Goal: Information Seeking & Learning: Learn about a topic

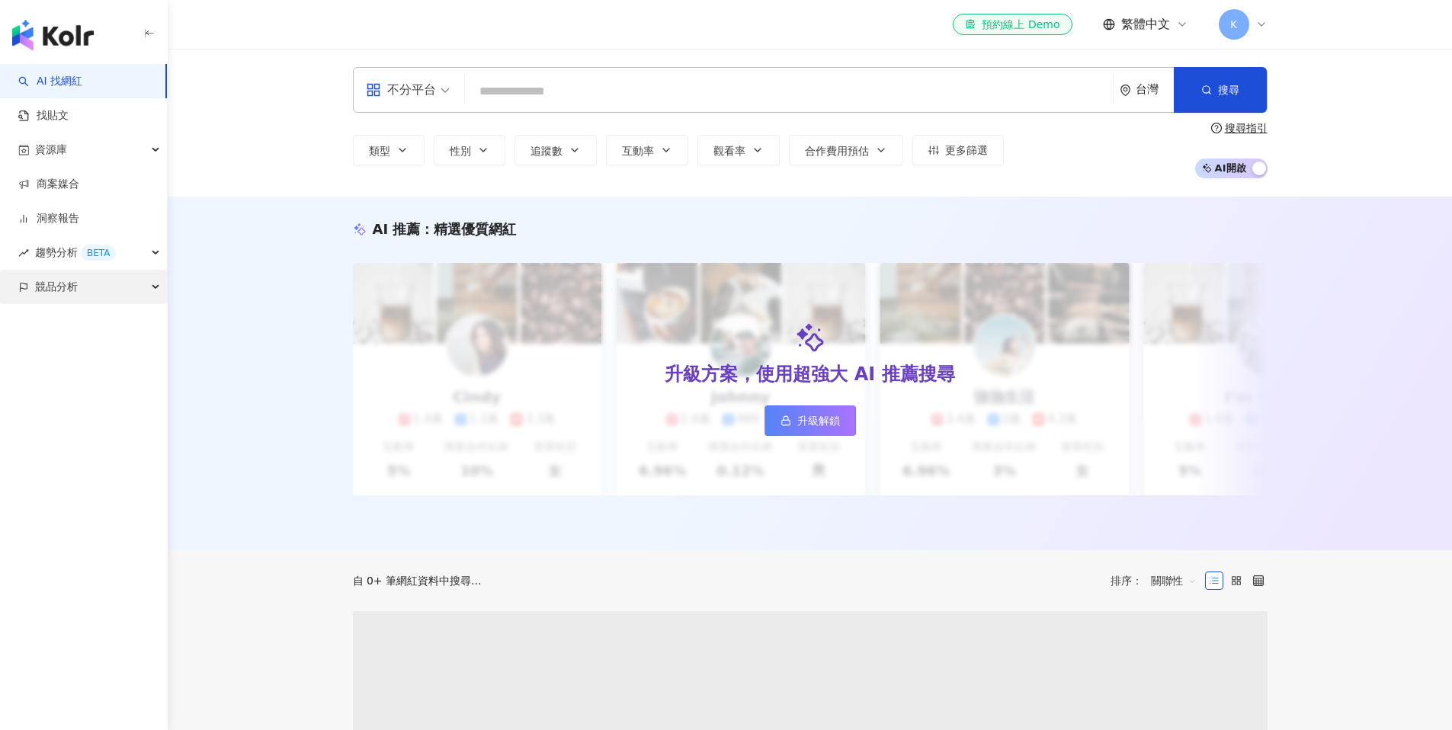
click at [94, 284] on div "競品分析" at bounding box center [83, 287] width 167 height 34
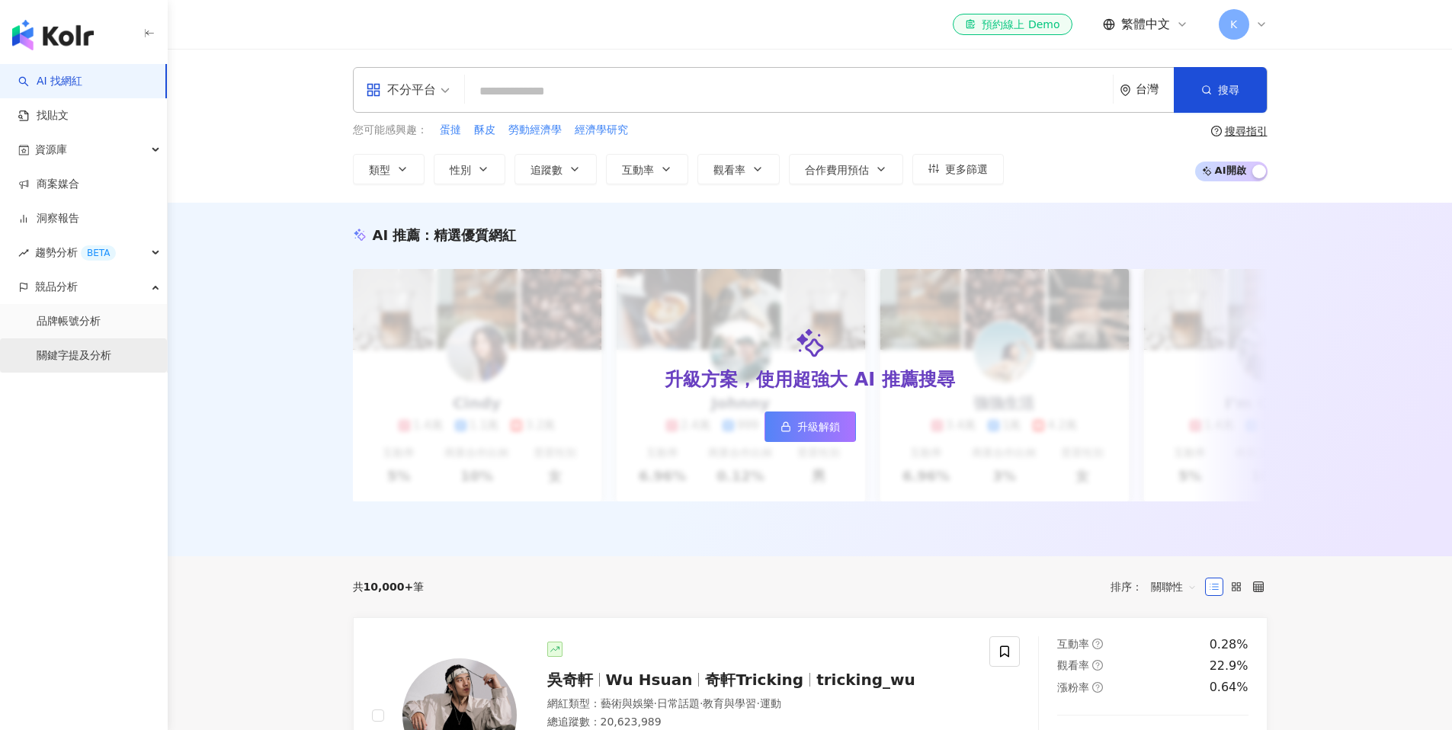
click at [89, 351] on link "關鍵字提及分析" at bounding box center [74, 355] width 75 height 15
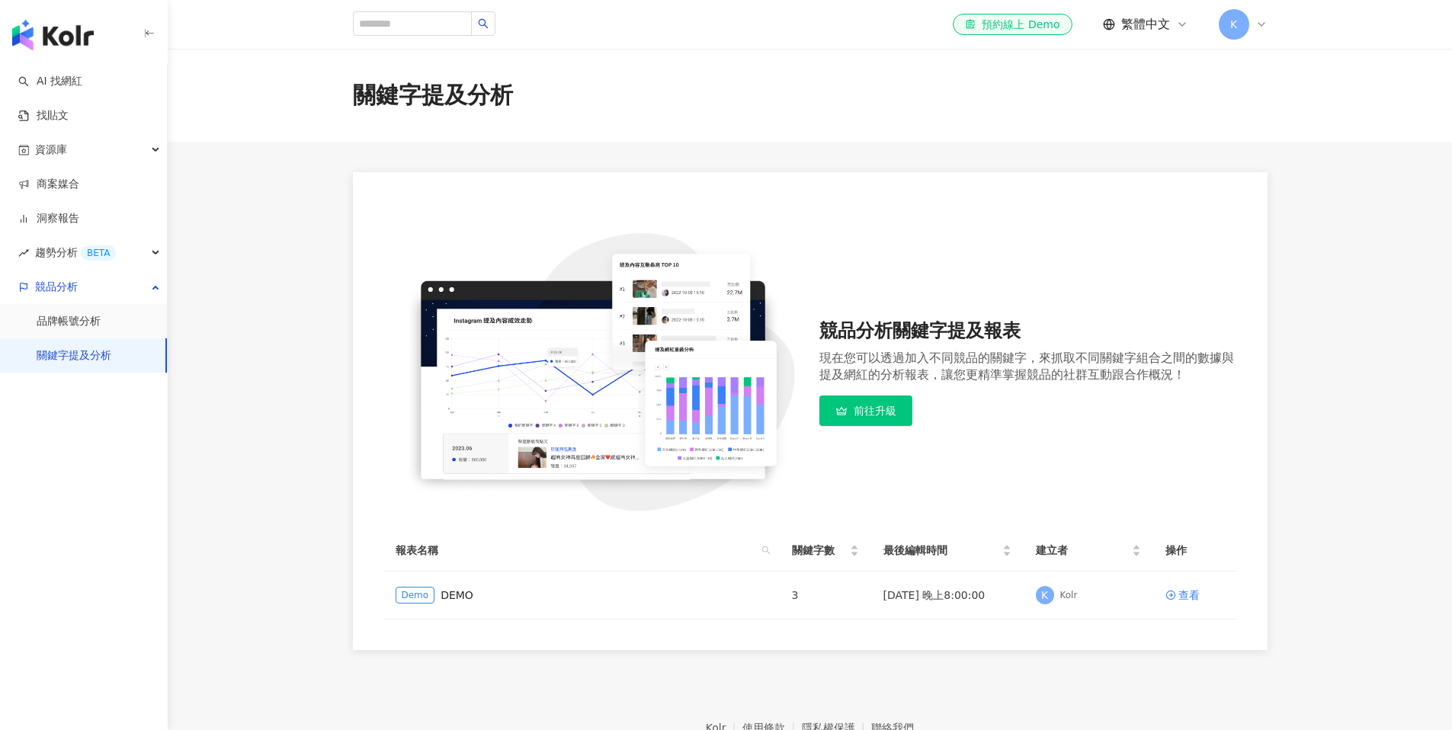
click at [1244, 26] on span "K" at bounding box center [1234, 24] width 30 height 30
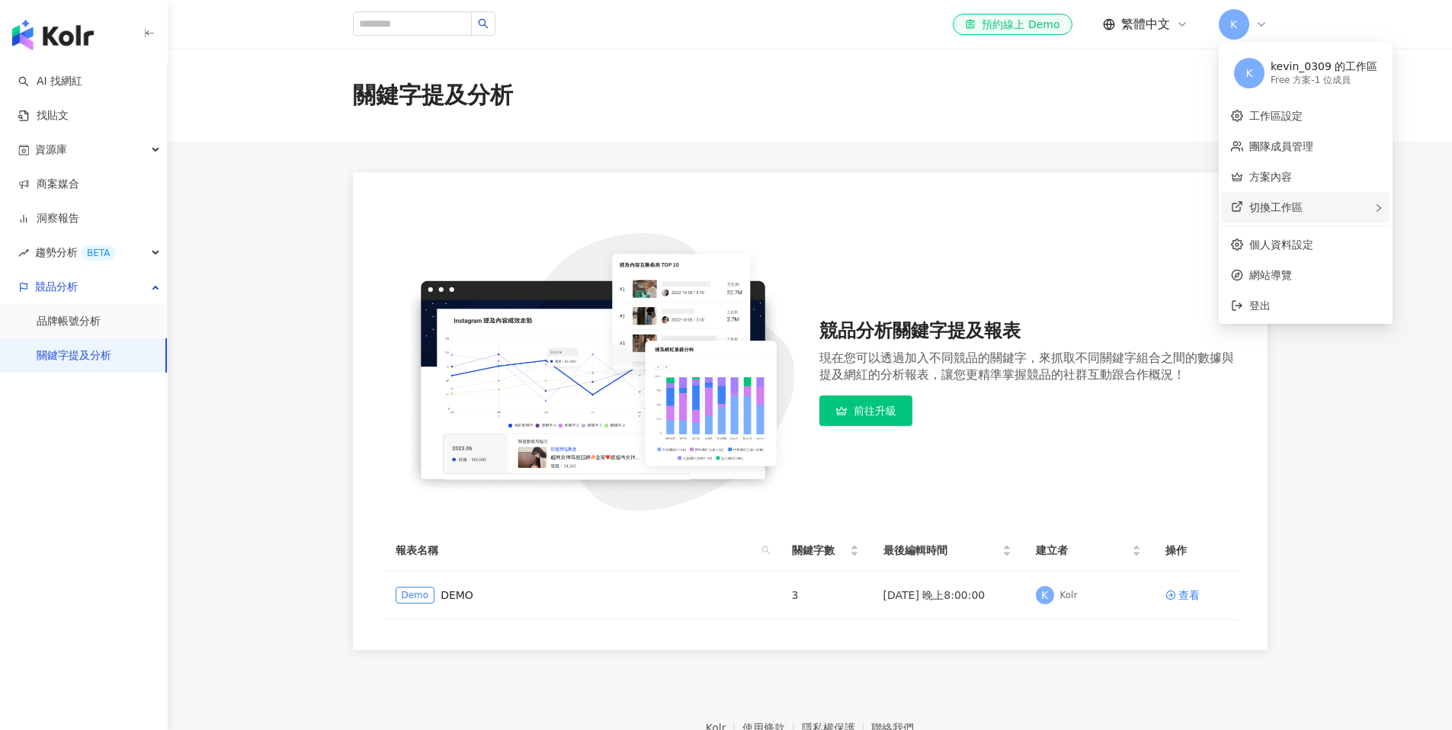
click at [1259, 202] on span "切換工作區" at bounding box center [1275, 207] width 53 height 12
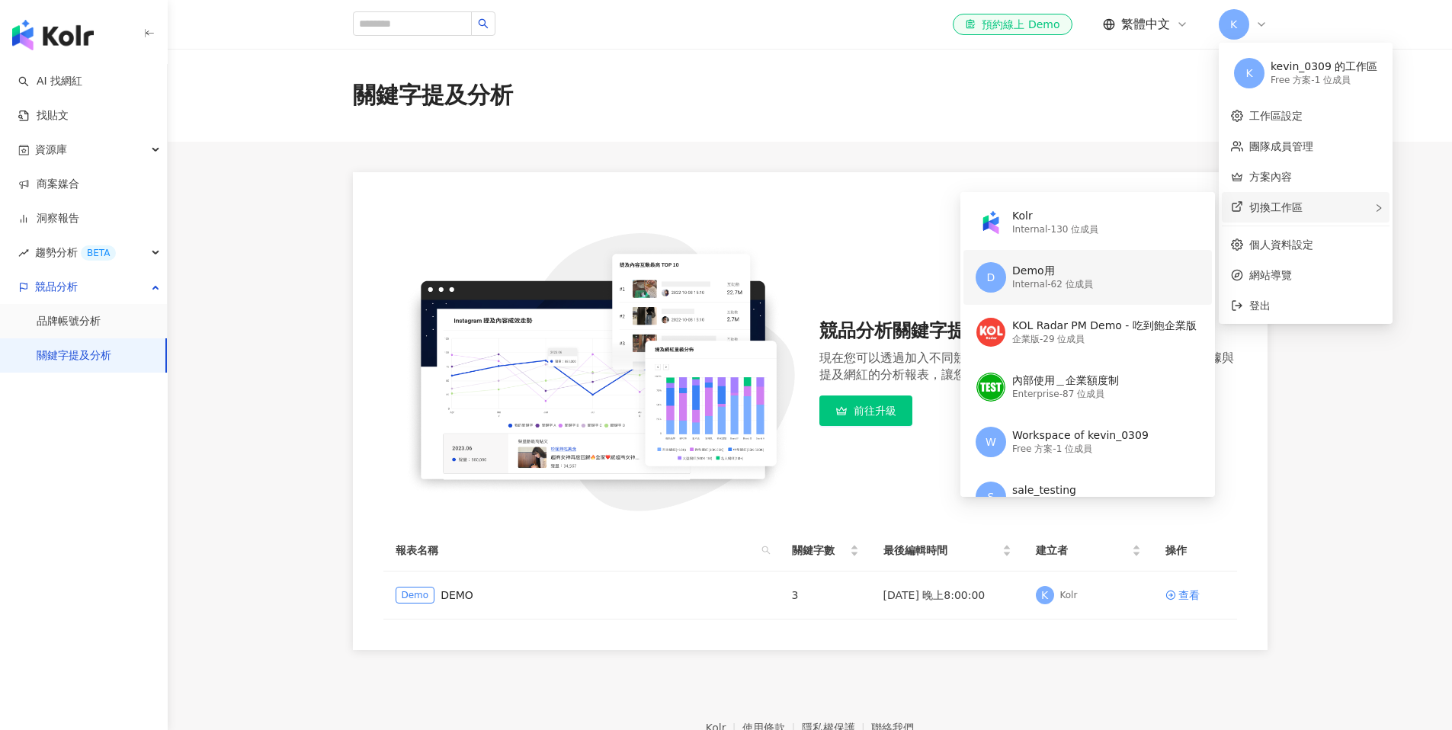
click at [1057, 267] on div "Demo用" at bounding box center [1052, 271] width 81 height 15
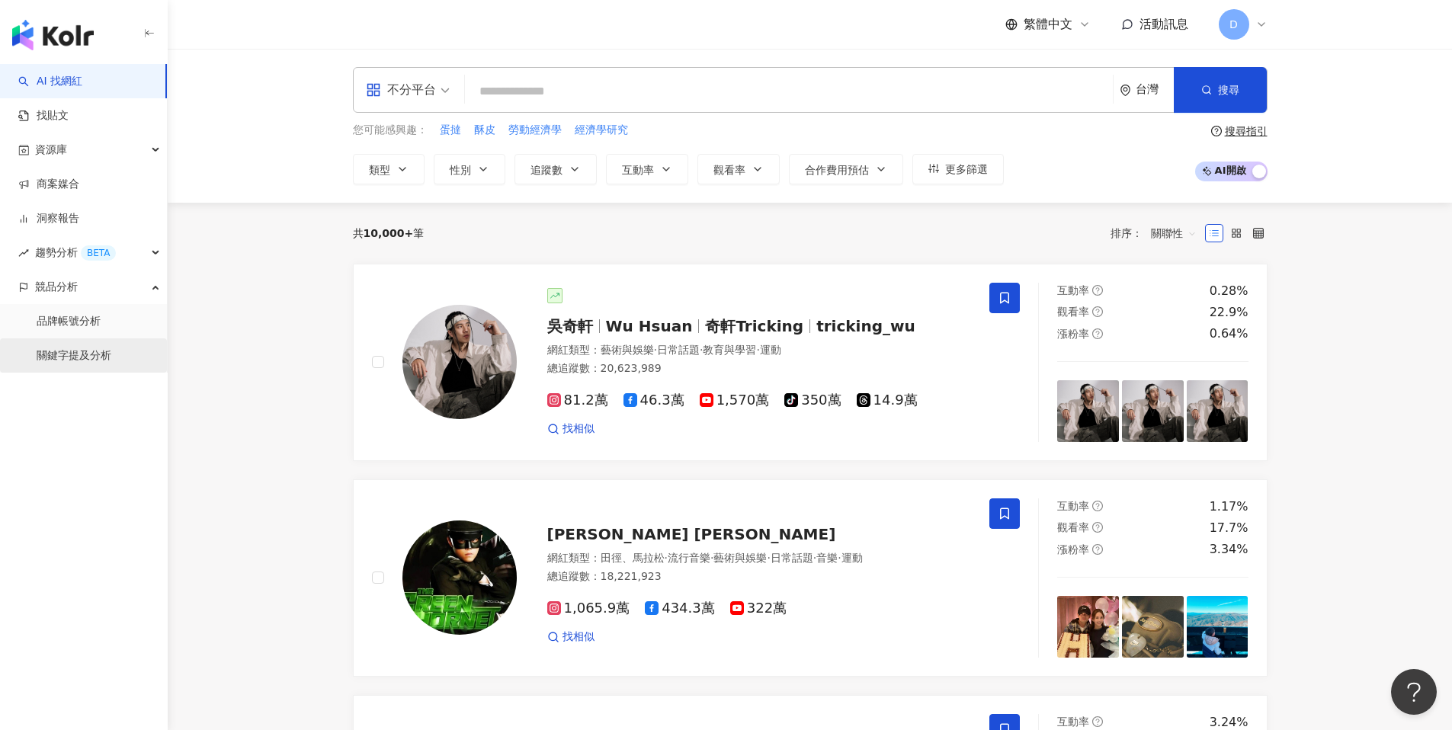
click at [95, 364] on link "關鍵字提及分析" at bounding box center [74, 355] width 75 height 15
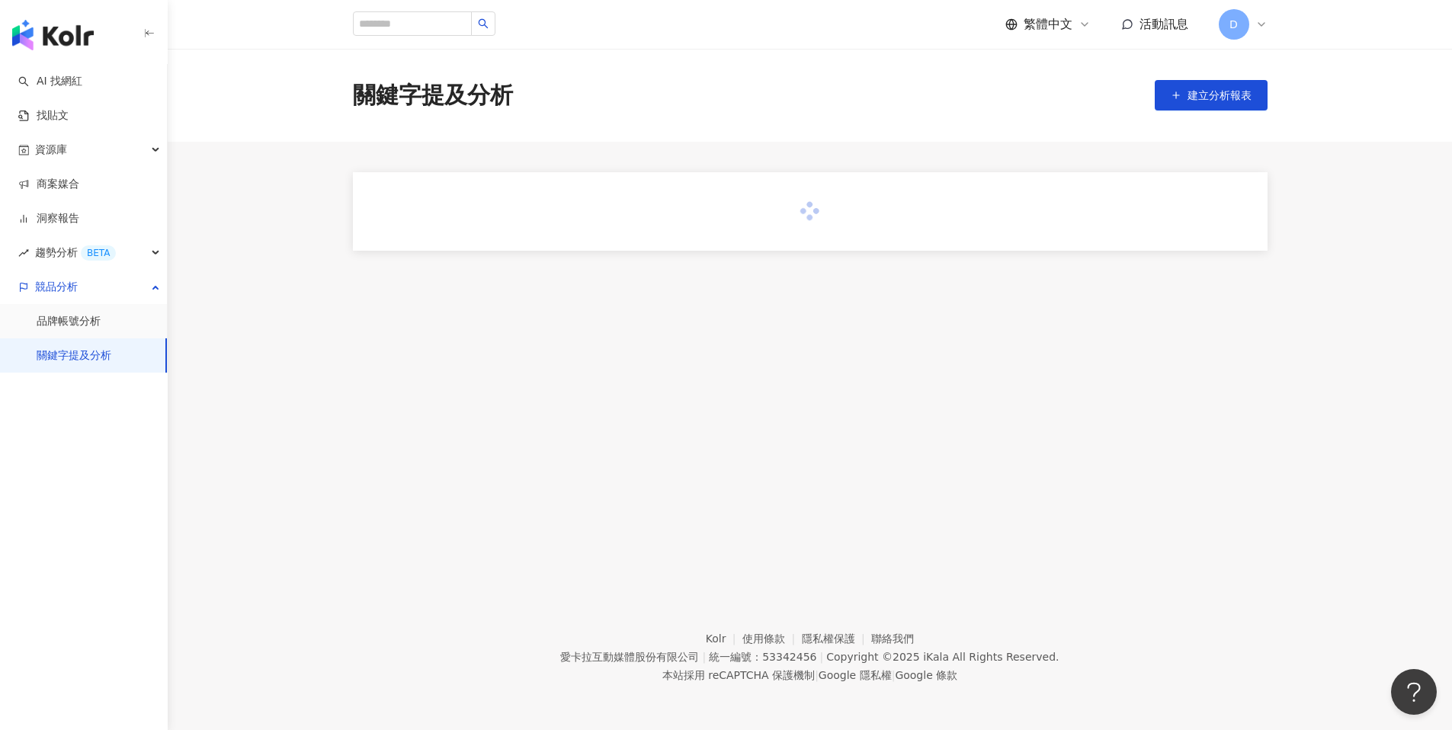
click at [91, 351] on link "關鍵字提及分析" at bounding box center [74, 355] width 75 height 15
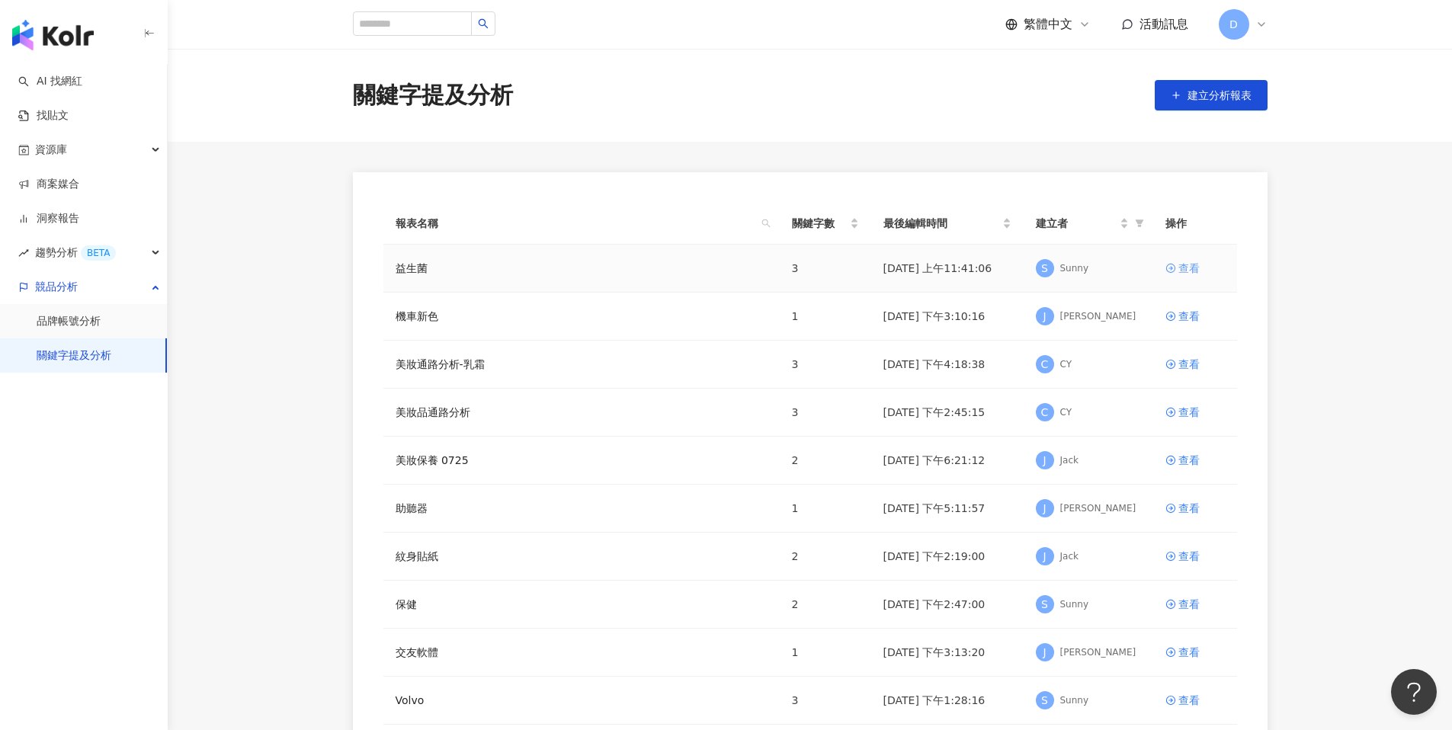
click at [1179, 268] on div "查看" at bounding box center [1189, 268] width 21 height 17
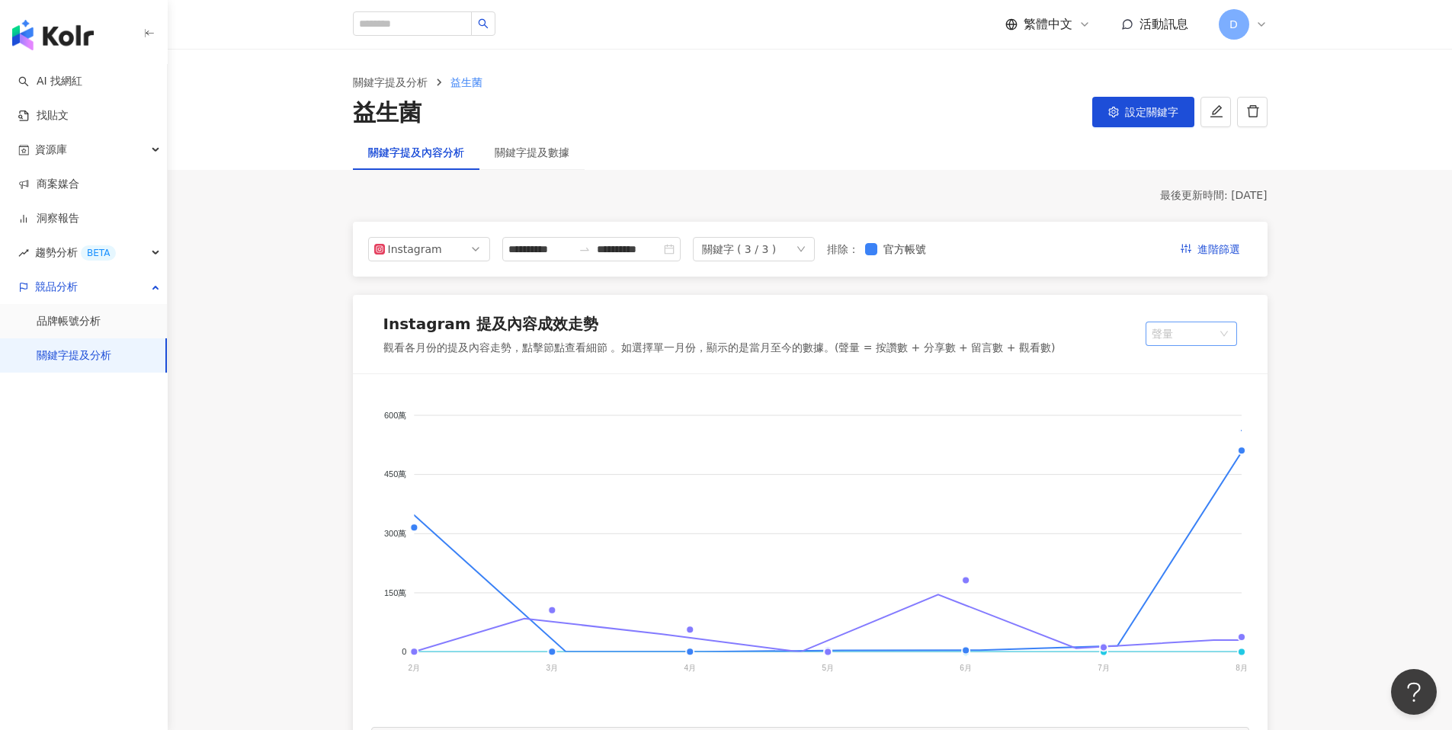
click at [1211, 336] on span "聲量" at bounding box center [1191, 333] width 79 height 23
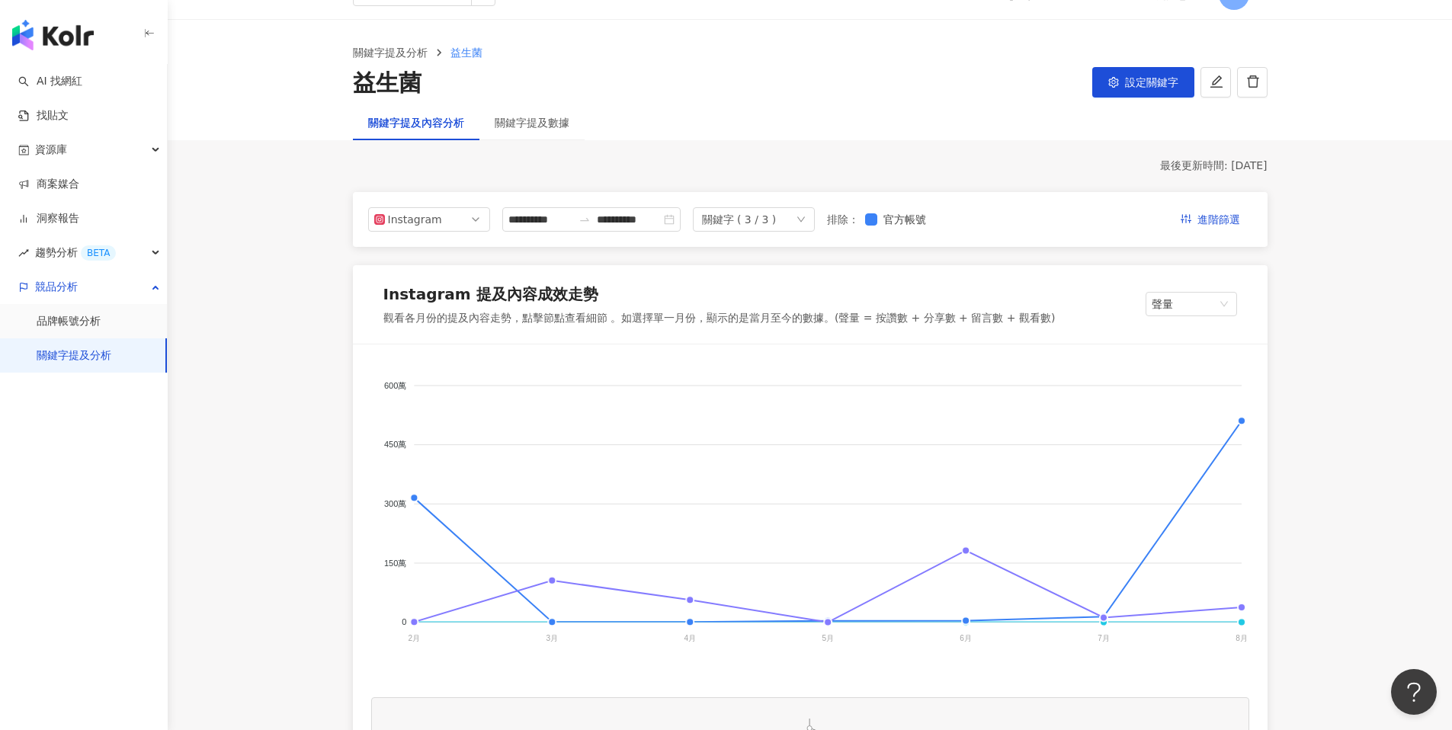
scroll to position [40, 0]
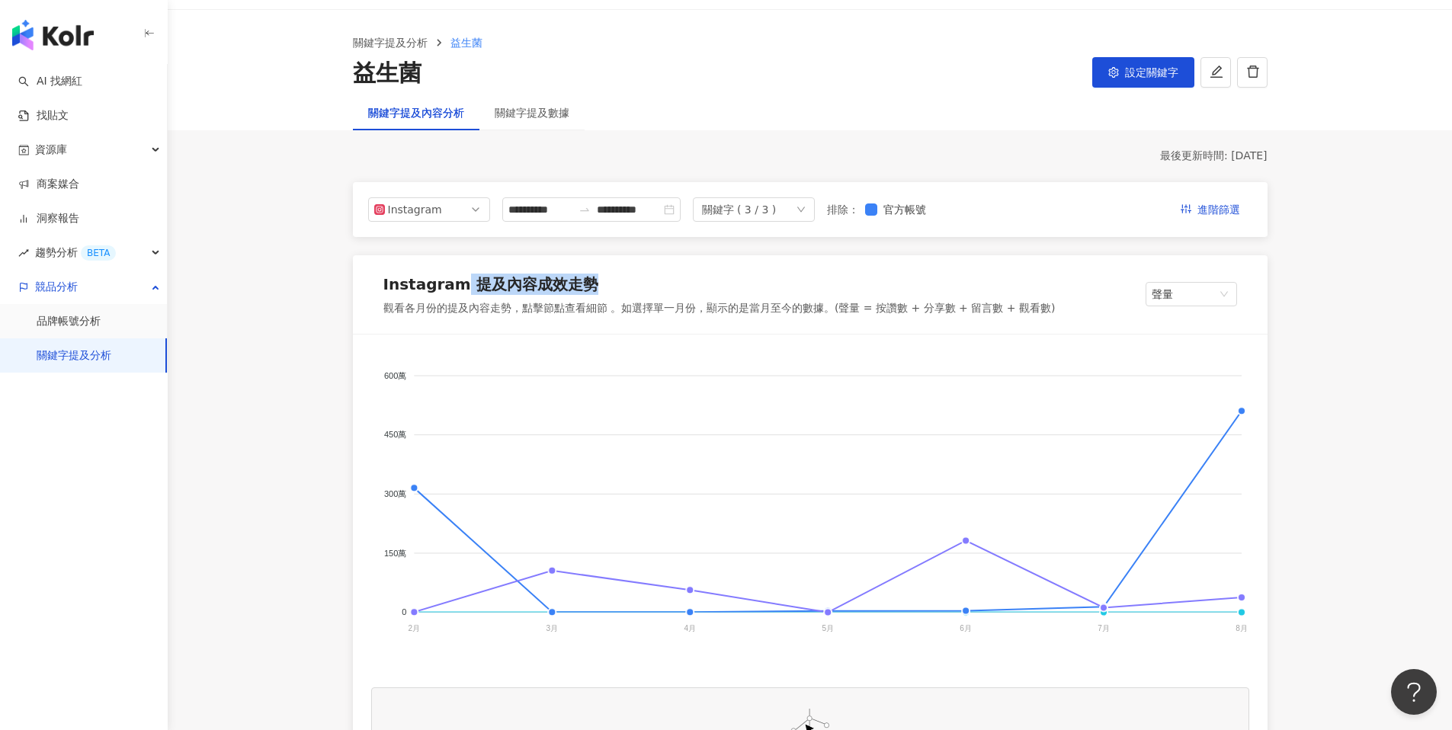
drag, startPoint x: 457, startPoint y: 279, endPoint x: 578, endPoint y: 279, distance: 120.4
click at [578, 279] on div "Instagram 提及內容成效走勢" at bounding box center [490, 284] width 215 height 21
click at [598, 280] on div "Instagram 提及內容成效走勢" at bounding box center [719, 287] width 672 height 27
click at [417, 219] on div "Instagram" at bounding box center [413, 209] width 50 height 23
click at [419, 212] on div "Instagram" at bounding box center [413, 209] width 50 height 23
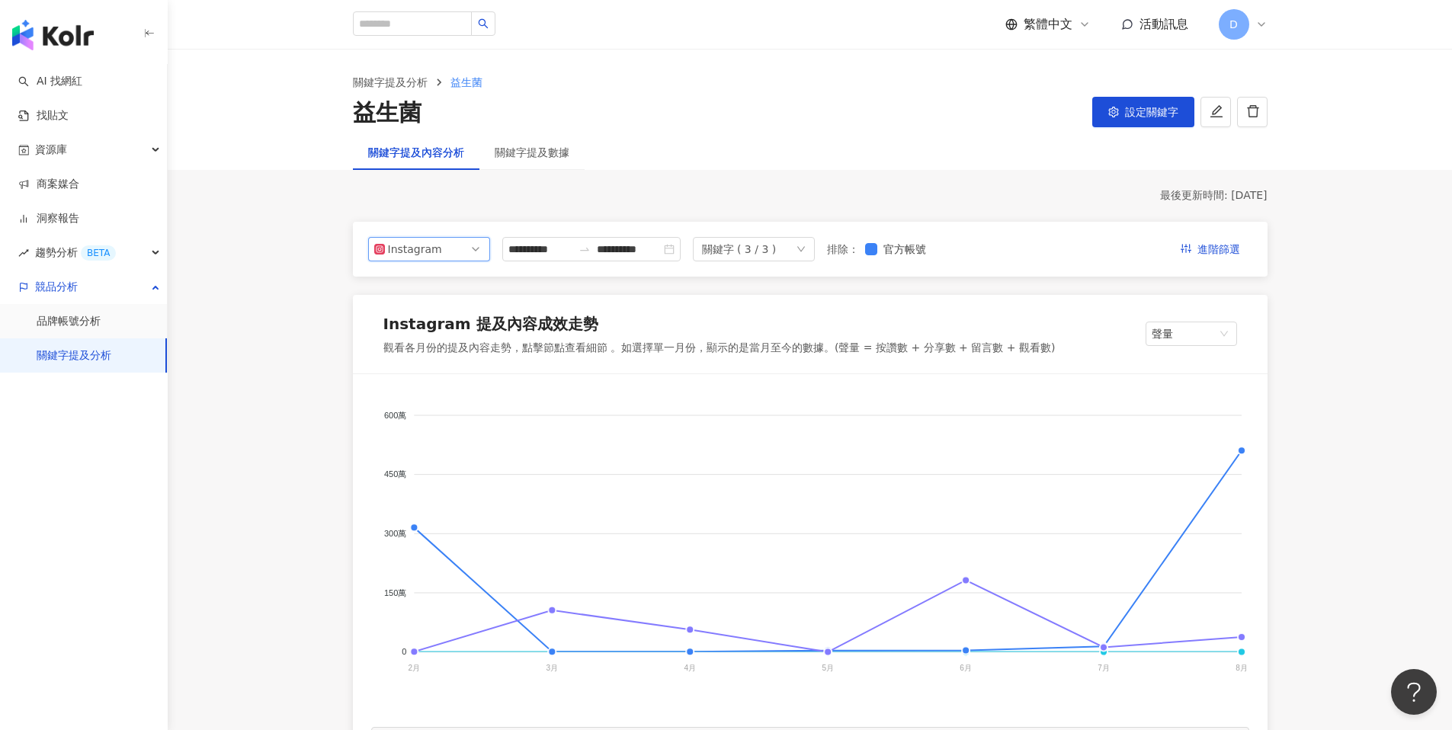
scroll to position [9, 0]
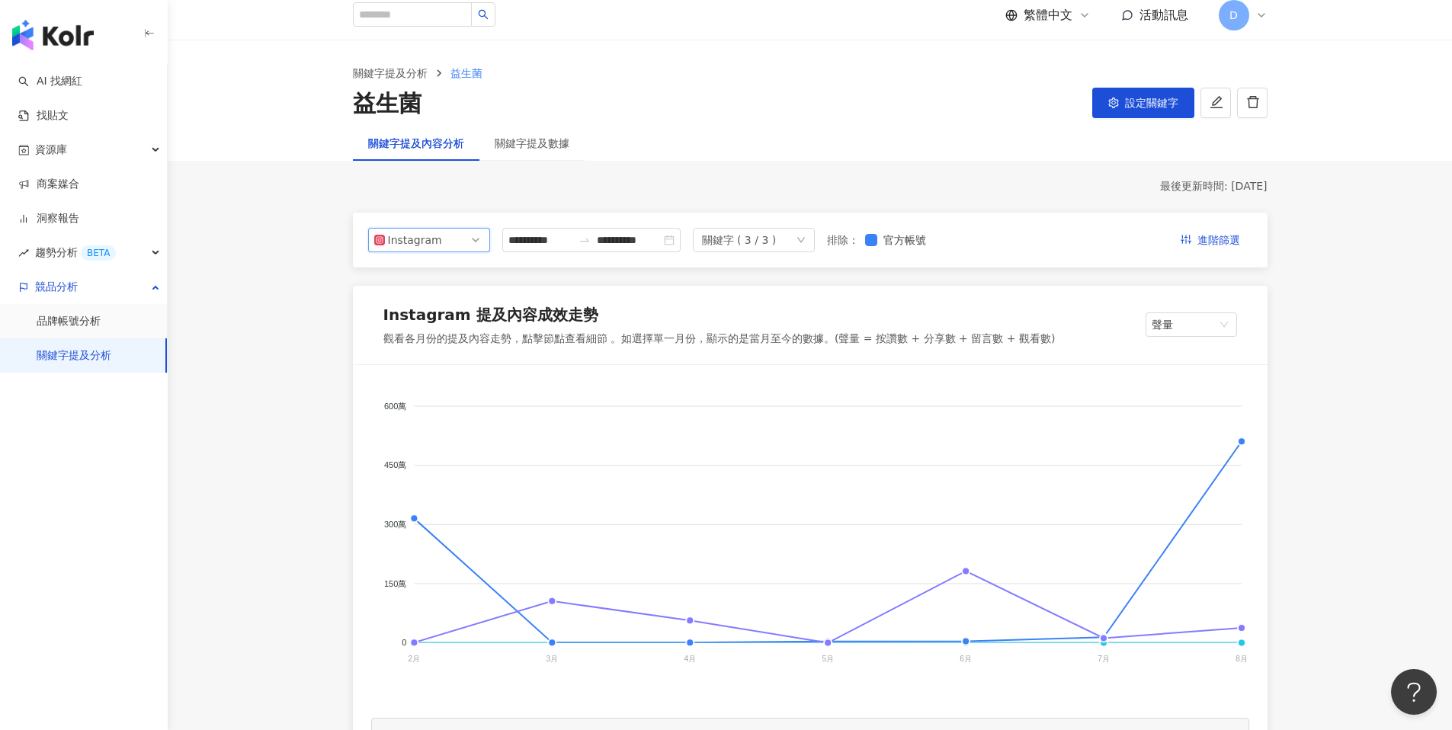
click at [453, 236] on span "Instagram" at bounding box center [429, 240] width 110 height 23
